Goal: Task Accomplishment & Management: Manage account settings

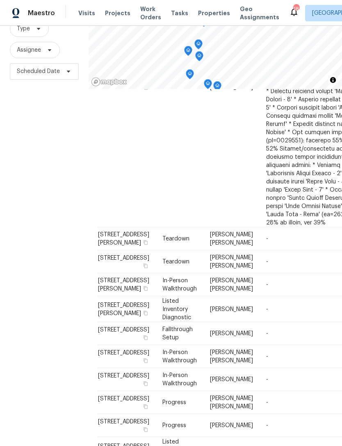
scroll to position [279, 1]
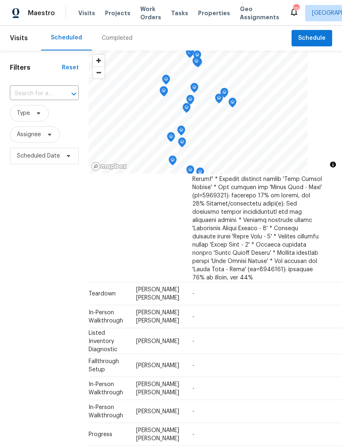
scroll to position [308, 73]
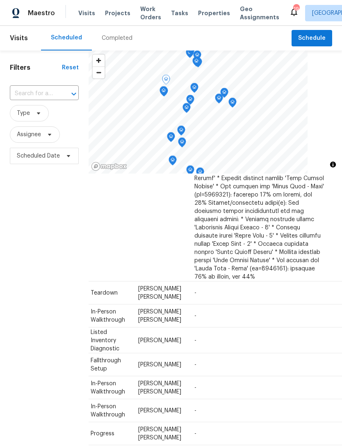
click at [0, 0] on icon at bounding box center [0, 0] width 0 height 0
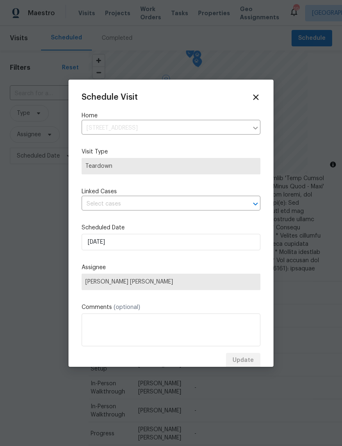
click at [130, 284] on span "[PERSON_NAME] [PERSON_NAME]" at bounding box center [171, 282] width 172 height 7
click at [158, 281] on span "[PERSON_NAME] [PERSON_NAME]" at bounding box center [171, 282] width 172 height 7
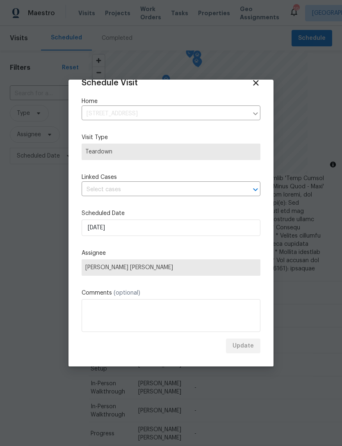
scroll to position [16, 0]
click at [149, 267] on span "[PERSON_NAME] [PERSON_NAME]" at bounding box center [171, 267] width 172 height 7
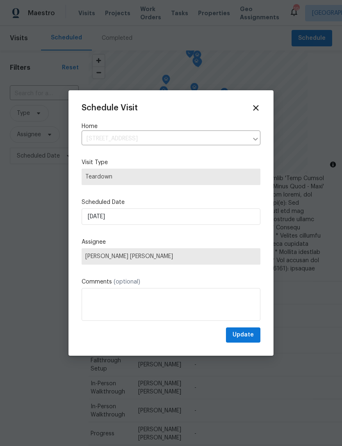
scroll to position [0, 0]
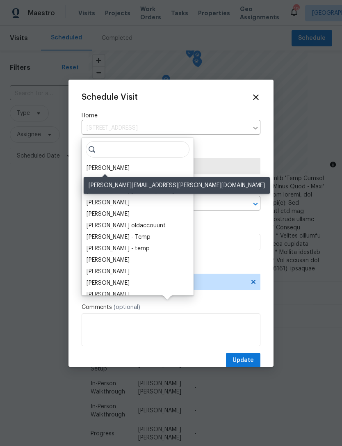
click at [122, 164] on div "[PERSON_NAME]" at bounding box center [108, 168] width 43 height 8
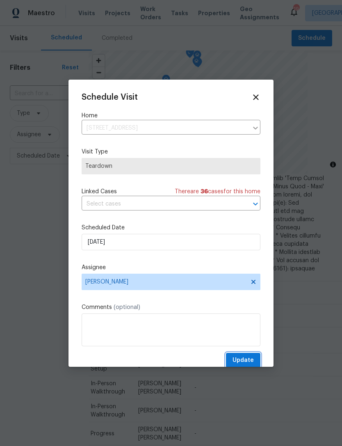
click at [246, 360] on span "Update" at bounding box center [243, 361] width 21 height 10
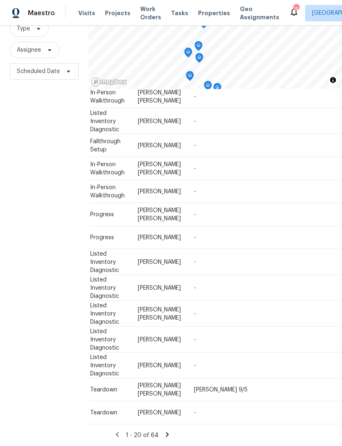
scroll to position [692, 73]
click at [0, 0] on icon at bounding box center [0, 0] width 0 height 0
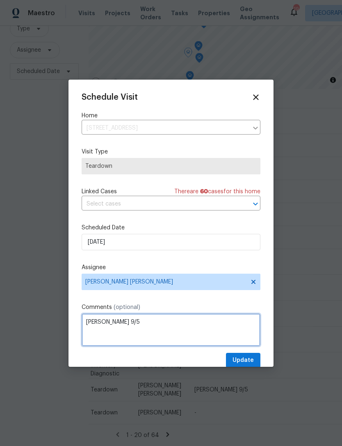
click at [129, 329] on textarea "[PERSON_NAME] 9/5" at bounding box center [171, 330] width 179 height 33
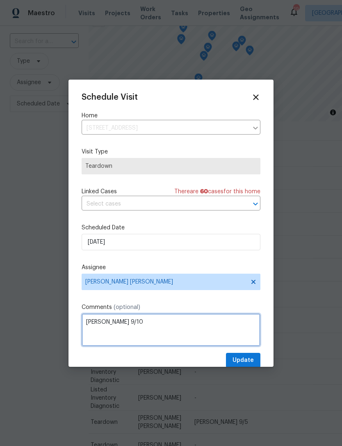
scroll to position [26, 0]
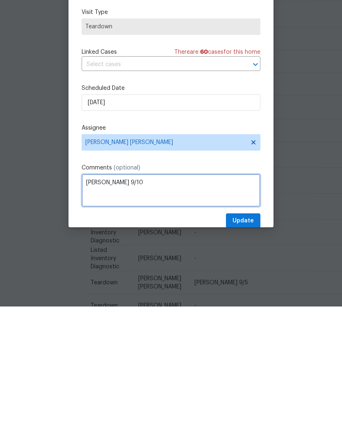
type textarea "COE 9/10"
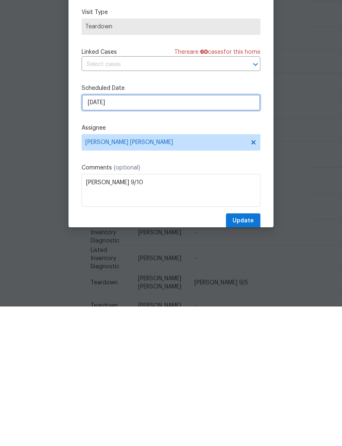
click at [133, 234] on input "9/4/2025" at bounding box center [171, 242] width 179 height 16
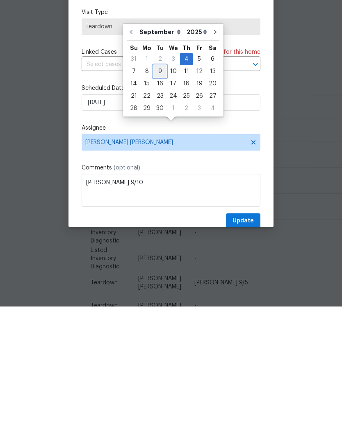
click at [161, 205] on div "9" at bounding box center [160, 210] width 13 height 11
type input "9/9/2025"
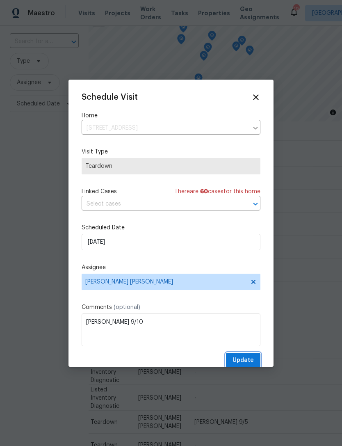
click at [248, 359] on span "Update" at bounding box center [243, 361] width 21 height 10
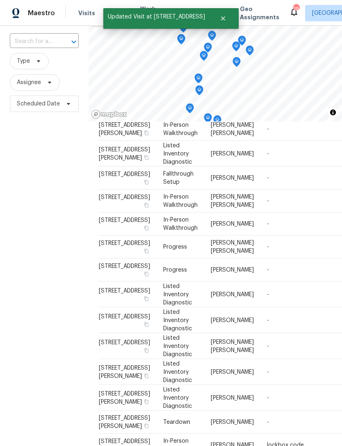
scroll to position [692, 0]
